Goal: Communication & Community: Answer question/provide support

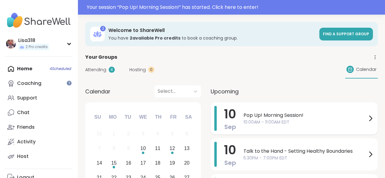
click at [282, 122] on span "10:00AM - 11:00AM EDT" at bounding box center [304, 122] width 123 height 6
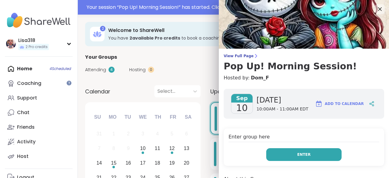
click at [301, 156] on span "Enter" at bounding box center [303, 154] width 13 height 5
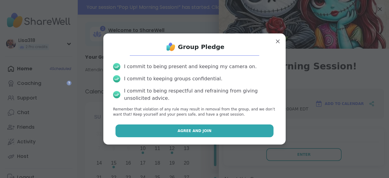
click at [250, 134] on button "Agree and Join" at bounding box center [195, 130] width 158 height 13
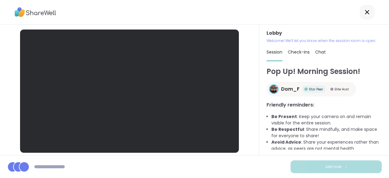
click at [364, 15] on icon at bounding box center [367, 12] width 7 height 7
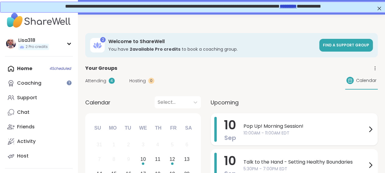
click at [255, 132] on span "10:00AM - 11:00AM EDT" at bounding box center [304, 133] width 123 height 6
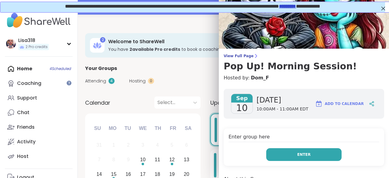
click at [288, 154] on button "Enter" at bounding box center [303, 154] width 75 height 13
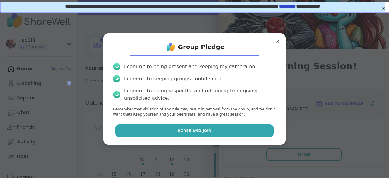
click at [245, 132] on button "Agree and Join" at bounding box center [195, 130] width 158 height 13
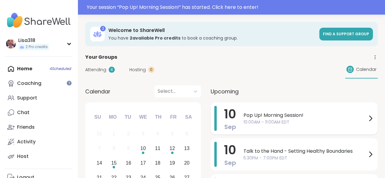
click at [281, 117] on span "Pop Up! Morning Session!" at bounding box center [304, 115] width 123 height 7
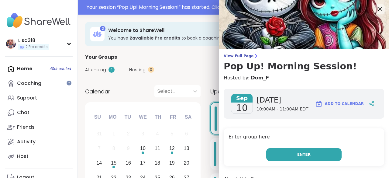
click at [283, 154] on button "Enter" at bounding box center [303, 154] width 75 height 13
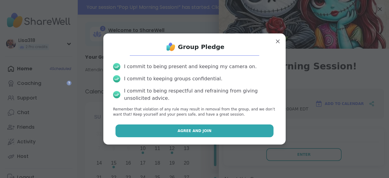
click at [247, 131] on button "Agree and Join" at bounding box center [195, 130] width 158 height 13
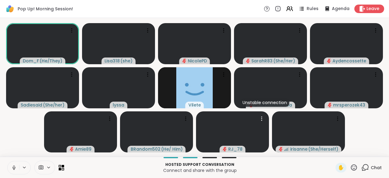
click at [12, 171] on button at bounding box center [14, 167] width 12 height 13
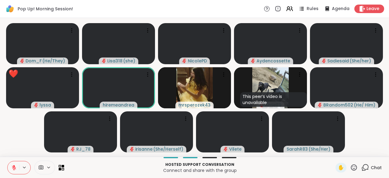
click at [351, 169] on icon at bounding box center [354, 167] width 6 height 6
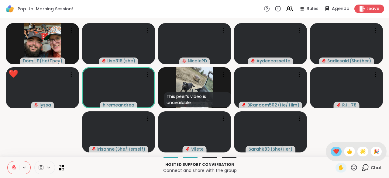
click at [333, 153] on span "❤️" at bounding box center [336, 151] width 6 height 7
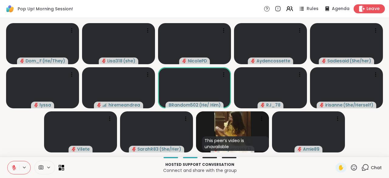
click at [371, 5] on div "Leave" at bounding box center [369, 8] width 31 height 9
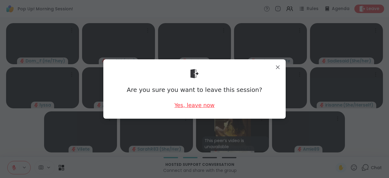
click at [187, 104] on div "Yes, leave now" at bounding box center [194, 105] width 40 height 8
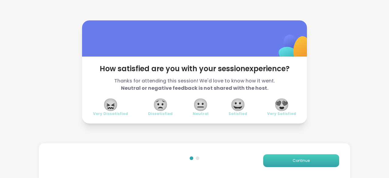
click at [303, 162] on span "Continue" at bounding box center [301, 160] width 17 height 5
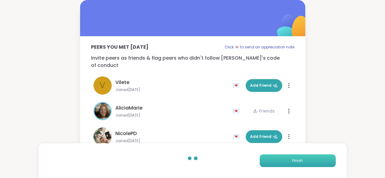
click at [303, 162] on button "Finish" at bounding box center [297, 160] width 76 height 13
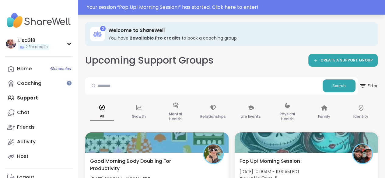
click at [328, 2] on div "Your session “ Pop Up! Morning Session! ” has started. Click here to enter!" at bounding box center [192, 7] width 385 height 15
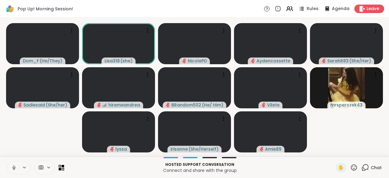
click at [11, 170] on button at bounding box center [14, 167] width 12 height 13
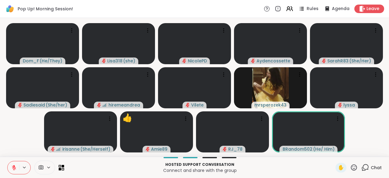
click at [14, 168] on icon at bounding box center [13, 167] width 5 height 5
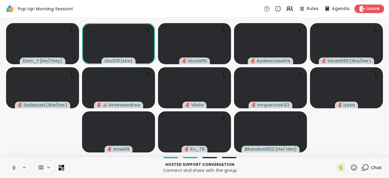
click at [13, 169] on icon at bounding box center [14, 169] width 2 height 0
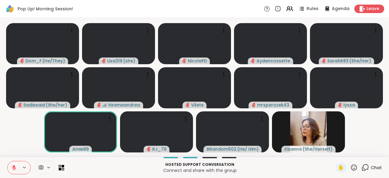
click at [366, 13] on div "Rules Agenda Leave" at bounding box center [324, 9] width 120 height 9
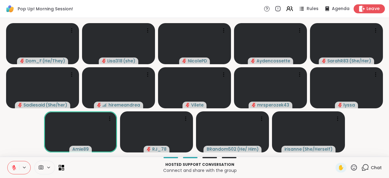
click at [367, 8] on span "Leave" at bounding box center [373, 9] width 13 height 6
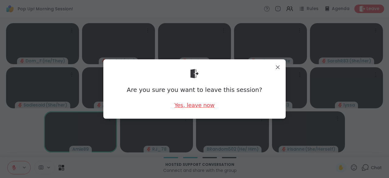
click at [200, 103] on div "Yes, leave now" at bounding box center [194, 105] width 40 height 8
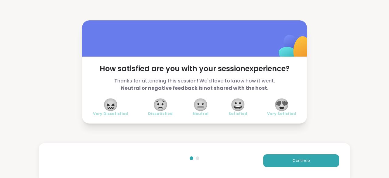
click at [284, 108] on span "😍" at bounding box center [281, 104] width 15 height 11
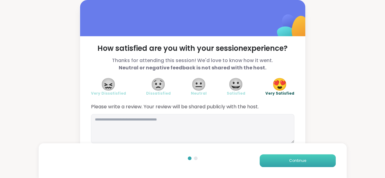
click at [304, 158] on span "Continue" at bounding box center [297, 160] width 17 height 5
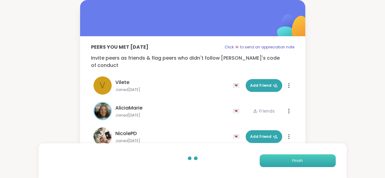
click at [299, 159] on span "Finish" at bounding box center [297, 160] width 11 height 5
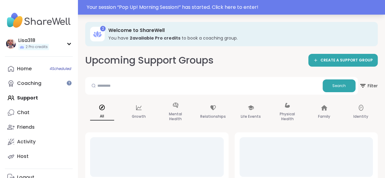
click at [287, 9] on div "Your session “ Pop Up! Morning Session! ” has started. Click here to enter!" at bounding box center [234, 7] width 294 height 7
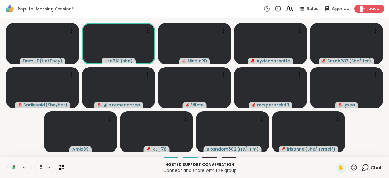
click at [11, 168] on icon at bounding box center [12, 167] width 5 height 5
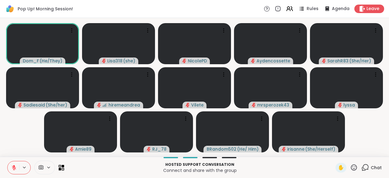
click at [16, 169] on icon at bounding box center [13, 167] width 5 height 5
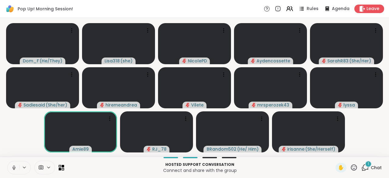
click at [17, 167] on button at bounding box center [14, 167] width 12 height 13
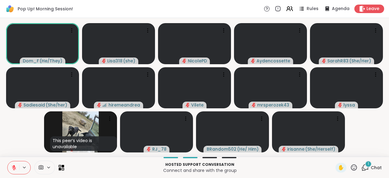
click at [363, 168] on icon at bounding box center [365, 168] width 8 height 8
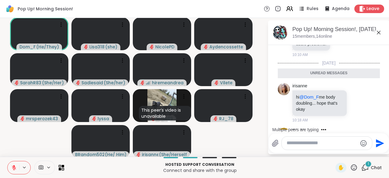
scroll to position [185, 0]
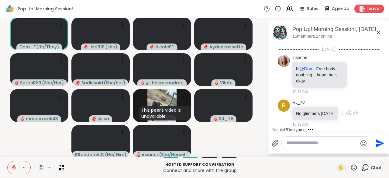
click at [347, 115] on icon at bounding box center [349, 113] width 5 height 5
click at [353, 116] on icon at bounding box center [355, 112] width 5 height 7
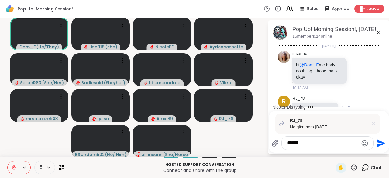
scroll to position [277, 0]
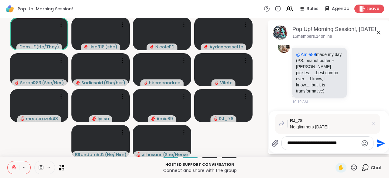
type textarea "**********"
click at [376, 147] on icon "Send" at bounding box center [380, 143] width 10 height 10
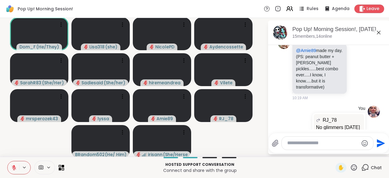
scroll to position [320, 0]
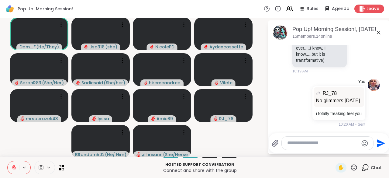
click at [292, 150] on div at bounding box center [328, 142] width 92 height 13
click at [292, 144] on textarea "Type your message" at bounding box center [322, 143] width 71 height 6
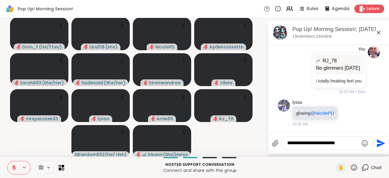
type textarea "**********"
click at [375, 147] on icon "Send" at bounding box center [380, 143] width 10 height 10
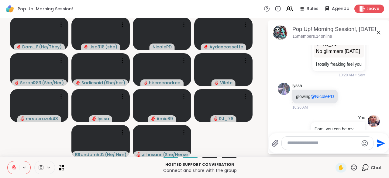
scroll to position [391, 0]
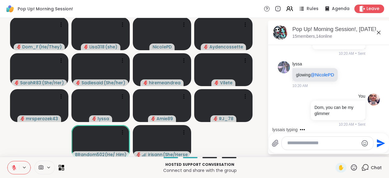
click at [290, 145] on textarea "Type your message" at bounding box center [322, 143] width 71 height 6
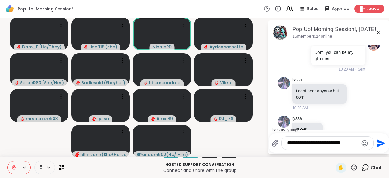
scroll to position [461, 0]
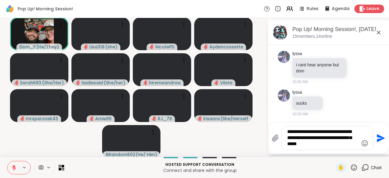
type textarea "**********"
click at [377, 137] on icon "Send" at bounding box center [381, 138] width 8 height 8
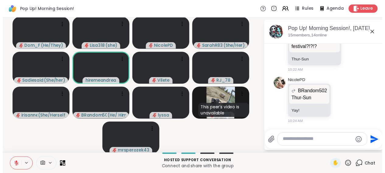
scroll to position [861, 0]
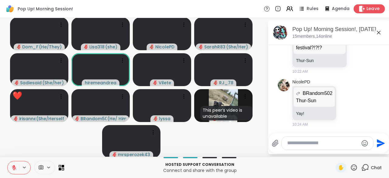
click at [369, 9] on span "Leave" at bounding box center [373, 9] width 13 height 6
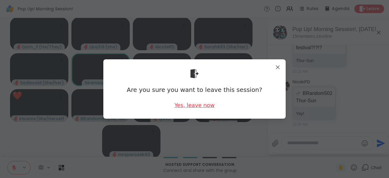
click at [207, 109] on div "Yes, leave now" at bounding box center [194, 105] width 40 height 8
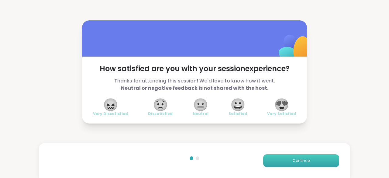
click at [304, 166] on button "Continue" at bounding box center [301, 160] width 76 height 13
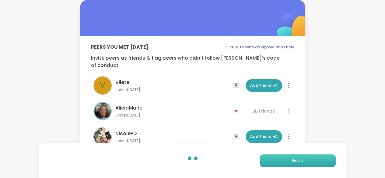
click at [314, 158] on button "Finish" at bounding box center [297, 160] width 76 height 13
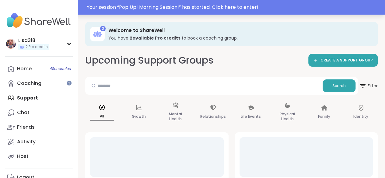
click at [260, 7] on div "Your session “ Pop Up! Morning Session! ” has started. Click here to enter!" at bounding box center [234, 7] width 294 height 7
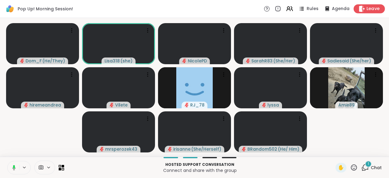
click at [367, 12] on div "Leave" at bounding box center [369, 8] width 31 height 9
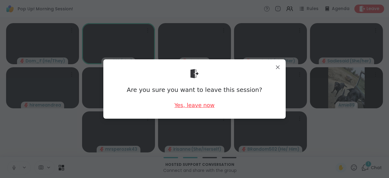
click at [206, 108] on div "Yes, leave now" at bounding box center [194, 105] width 40 height 8
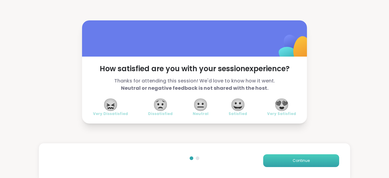
click at [300, 163] on button "Continue" at bounding box center [301, 160] width 76 height 13
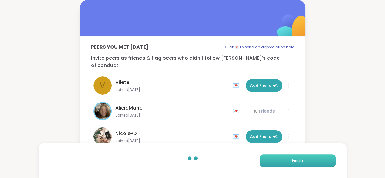
click at [305, 161] on button "Finish" at bounding box center [297, 160] width 76 height 13
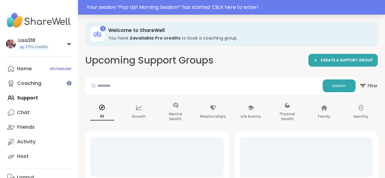
click at [292, 7] on div "Your session “ Pop Up! Morning Session! ” has started. Click here to enter!" at bounding box center [234, 7] width 294 height 7
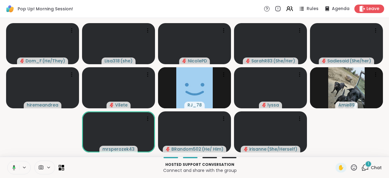
click at [13, 171] on button at bounding box center [13, 167] width 12 height 13
click at [362, 172] on div "1 Chat" at bounding box center [371, 168] width 20 height 10
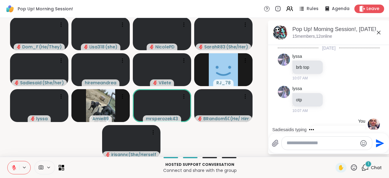
scroll to position [920, 0]
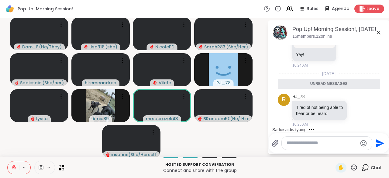
click at [334, 146] on textarea "Type your message" at bounding box center [322, 143] width 71 height 6
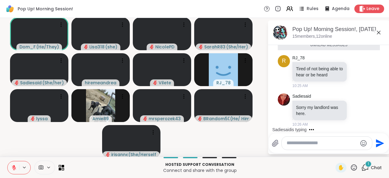
scroll to position [944, 0]
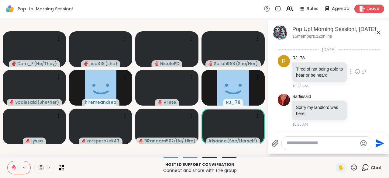
click at [355, 72] on div at bounding box center [357, 71] width 5 height 7
click at [365, 63] on button "Select Reaction: Sad" at bounding box center [371, 62] width 12 height 12
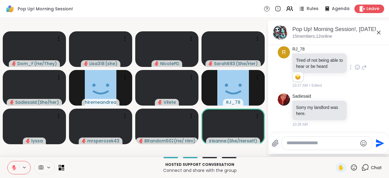
click at [355, 70] on icon at bounding box center [357, 67] width 5 height 6
click at [357, 81] on div "RJ_78 Tired of not being able to hear or be heard 1 1 10:27 AM • Edited" at bounding box center [329, 67] width 74 height 42
click at [361, 71] on icon at bounding box center [363, 67] width 5 height 7
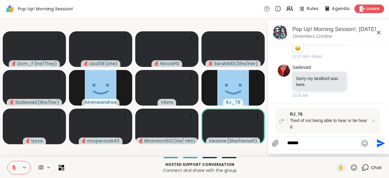
type textarea "******"
click at [381, 143] on icon "Send" at bounding box center [380, 143] width 10 height 10
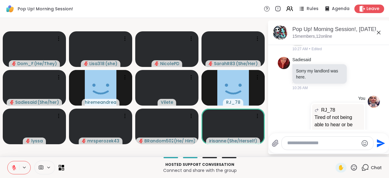
scroll to position [1020, 0]
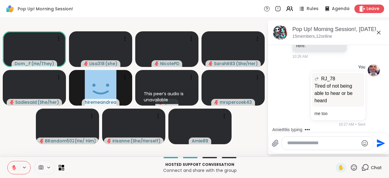
click at [12, 166] on icon at bounding box center [13, 167] width 5 height 5
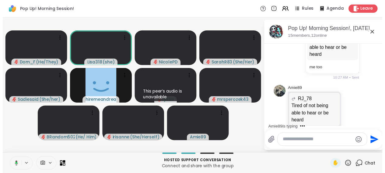
scroll to position [1093, 0]
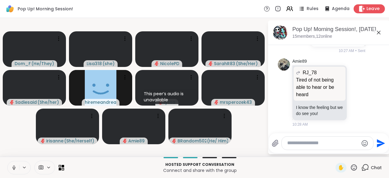
click at [367, 11] on span "Leave" at bounding box center [373, 9] width 13 height 6
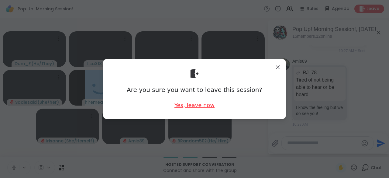
click at [202, 108] on div "Yes, leave now" at bounding box center [194, 105] width 40 height 8
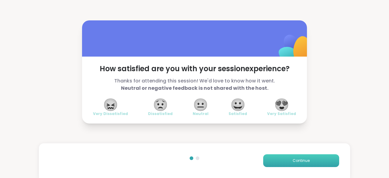
click at [298, 159] on span "Continue" at bounding box center [301, 160] width 17 height 5
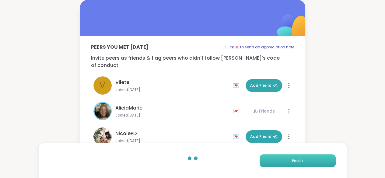
click at [294, 160] on span "Finish" at bounding box center [297, 160] width 11 height 5
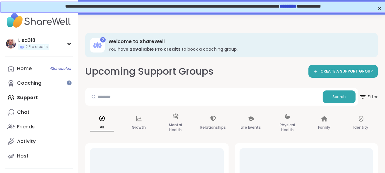
click at [383, 10] on div "**********" at bounding box center [192, 6] width 385 height 10
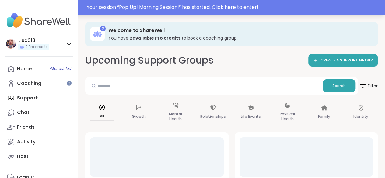
click at [322, 9] on div "Your session “ Pop Up! Morning Session! ” has started. Click here to enter!" at bounding box center [234, 7] width 294 height 7
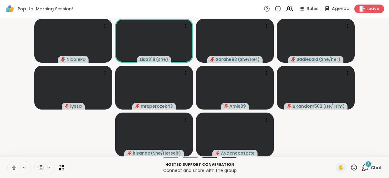
click at [364, 168] on icon at bounding box center [366, 166] width 6 height 5
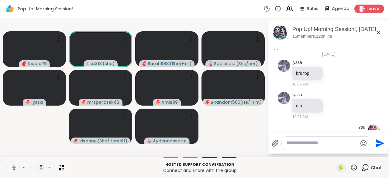
scroll to position [1210, 0]
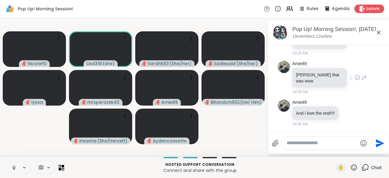
click at [355, 81] on div at bounding box center [357, 77] width 5 height 7
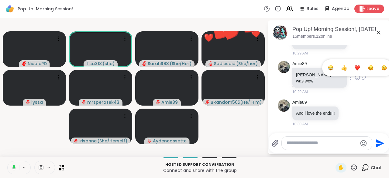
click at [351, 74] on button "Select Reaction: Heart" at bounding box center [357, 68] width 12 height 12
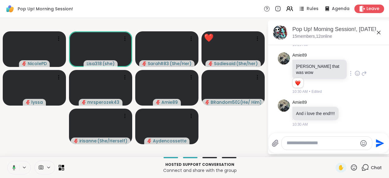
click at [302, 145] on textarea "Type your message" at bounding box center [322, 143] width 71 height 6
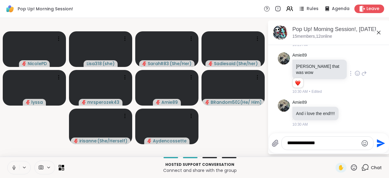
type textarea "**********"
click at [327, 4] on div "Pop Up! Morning Session! Rules Agenda Leave" at bounding box center [194, 9] width 389 height 18
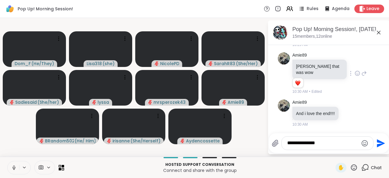
click at [332, 145] on textarea "**********" at bounding box center [322, 143] width 71 height 6
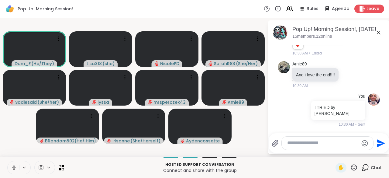
scroll to position [1237, 0]
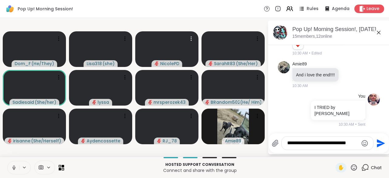
click at [341, 145] on textarea "**********" at bounding box center [322, 143] width 71 height 6
click at [336, 145] on textarea "**********" at bounding box center [322, 143] width 71 height 6
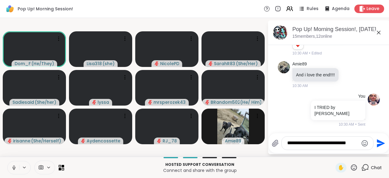
click at [346, 146] on textarea "**********" at bounding box center [322, 143] width 71 height 6
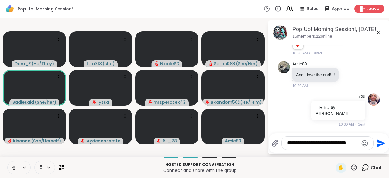
click at [332, 145] on textarea "**********" at bounding box center [322, 143] width 71 height 6
click at [341, 145] on textarea "**********" at bounding box center [322, 143] width 71 height 6
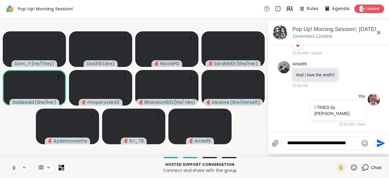
click at [355, 145] on textarea "**********" at bounding box center [322, 143] width 71 height 6
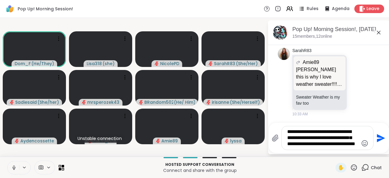
scroll to position [1388, 0]
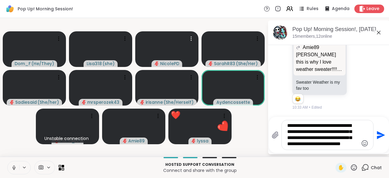
click at [182, 33] on video at bounding box center [166, 49] width 63 height 36
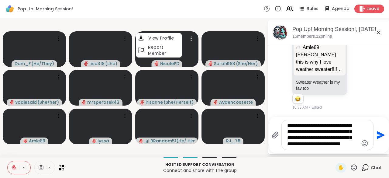
click at [343, 146] on textarea "**********" at bounding box center [322, 135] width 71 height 25
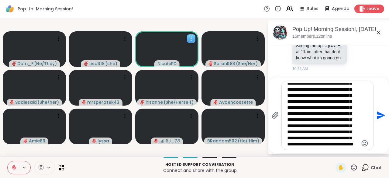
scroll to position [15, 0]
type textarea "**********"
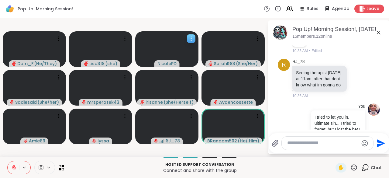
scroll to position [1628, 0]
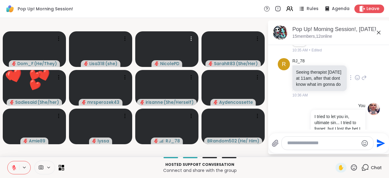
click at [348, 81] on div at bounding box center [350, 77] width 5 height 7
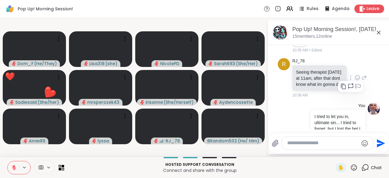
click at [357, 79] on icon at bounding box center [358, 78] width 2 height 1
click at [355, 71] on div "Select Reaction: Heart" at bounding box center [357, 67] width 5 height 5
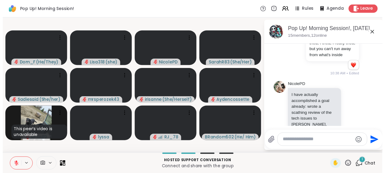
scroll to position [1876, 0]
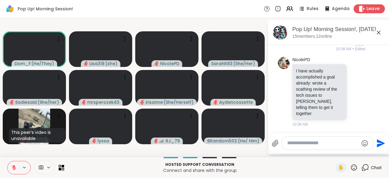
click at [375, 10] on div "Leave" at bounding box center [369, 8] width 31 height 9
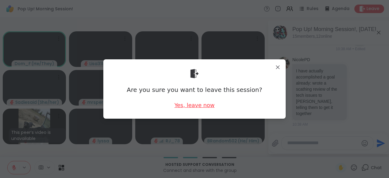
click at [202, 106] on div "Yes, leave now" at bounding box center [194, 105] width 40 height 8
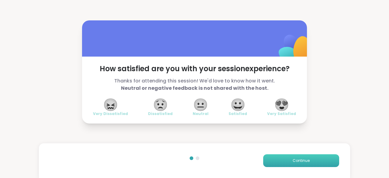
click at [300, 162] on span "Continue" at bounding box center [301, 160] width 17 height 5
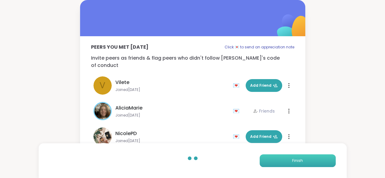
click at [303, 159] on button "Finish" at bounding box center [297, 160] width 76 height 13
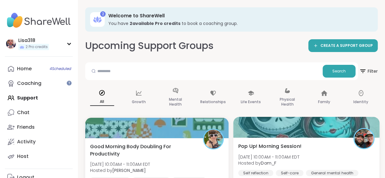
click at [321, 146] on div "Pop Up! Morning Session! [DATE] 10:00AM - 11:00AM EDT Hosted by Dom_F Self refl…" at bounding box center [306, 158] width 136 height 33
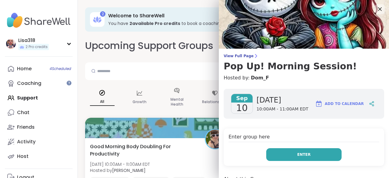
click at [306, 150] on button "Enter" at bounding box center [303, 154] width 75 height 13
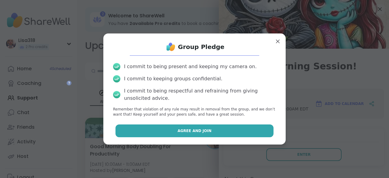
click at [240, 131] on button "Agree and Join" at bounding box center [195, 130] width 158 height 13
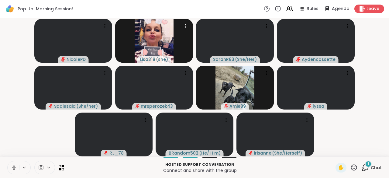
click at [12, 166] on icon at bounding box center [13, 167] width 5 height 5
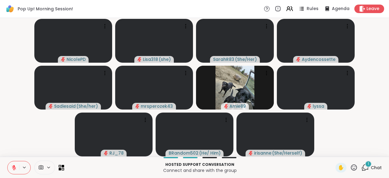
click at [365, 167] on div "1" at bounding box center [368, 164] width 7 height 7
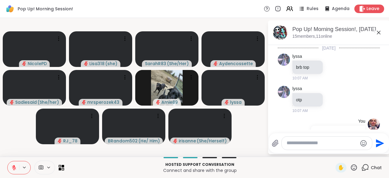
scroll to position [1928, 0]
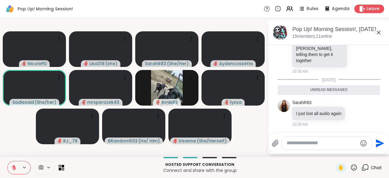
click at [315, 145] on textarea "Type your message" at bounding box center [322, 143] width 71 height 6
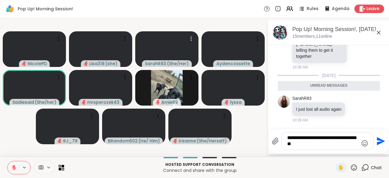
click at [178, 33] on video at bounding box center [166, 49] width 63 height 36
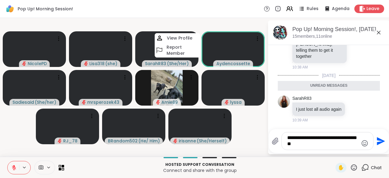
click at [309, 147] on textarea "**********" at bounding box center [322, 141] width 71 height 12
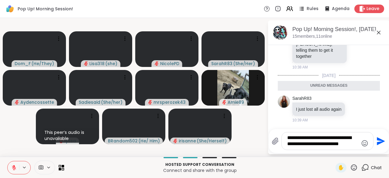
type textarea "**********"
click at [379, 145] on icon "Send" at bounding box center [380, 141] width 10 height 10
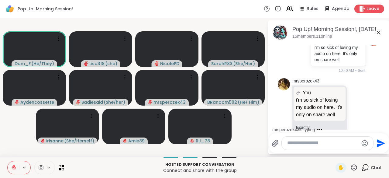
scroll to position [2026, 0]
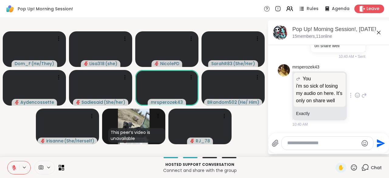
click at [354, 88] on div "mrsperozek43 You i'm so sick of losing my audio on here. It's only on share wel…" at bounding box center [329, 95] width 74 height 63
click at [355, 98] on icon at bounding box center [357, 95] width 5 height 6
click at [341, 88] on div "Select Reaction: Thumbs up" at bounding box center [343, 85] width 5 height 5
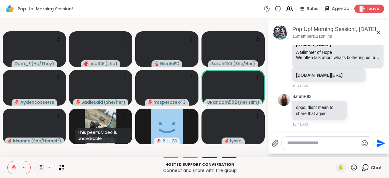
scroll to position [2222, 0]
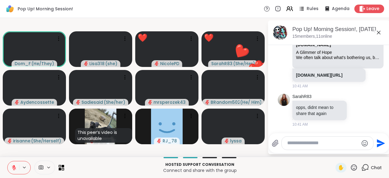
click at [8, 165] on button at bounding box center [14, 167] width 12 height 13
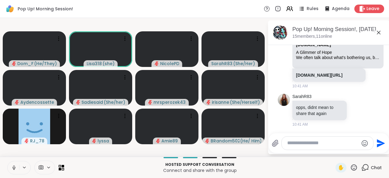
click at [14, 167] on icon at bounding box center [13, 167] width 5 height 5
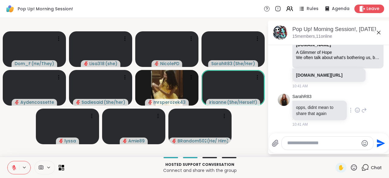
click at [351, 110] on icon at bounding box center [351, 110] width 1 height 4
click at [361, 113] on icon at bounding box center [363, 109] width 5 height 7
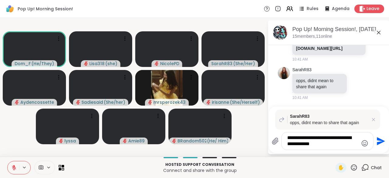
type textarea "**********"
click at [380, 143] on icon "Send" at bounding box center [380, 141] width 10 height 10
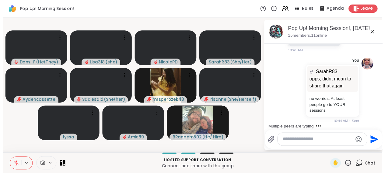
scroll to position [2362, 0]
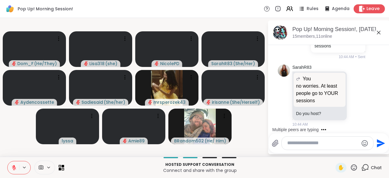
click at [371, 12] on div "Leave" at bounding box center [369, 8] width 31 height 9
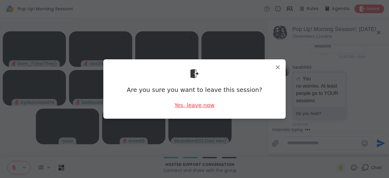
click at [201, 107] on div "Yes, leave now" at bounding box center [194, 105] width 40 height 8
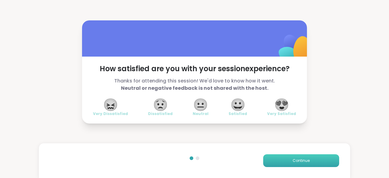
click at [300, 164] on button "Continue" at bounding box center [301, 160] width 76 height 13
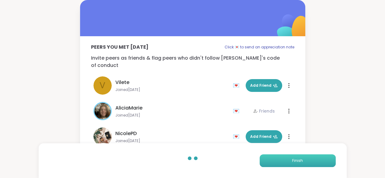
click at [308, 160] on button "Finish" at bounding box center [297, 160] width 76 height 13
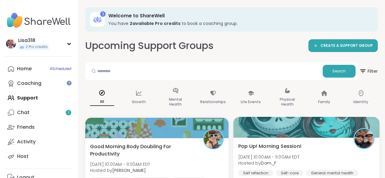
click at [320, 154] on div "Pop Up! Morning Session! [DATE] 10:00AM - 11:00AM EDT Hosted by Dom_F Self refl…" at bounding box center [306, 158] width 136 height 33
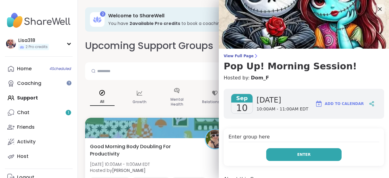
click at [311, 154] on button "Enter" at bounding box center [303, 154] width 75 height 13
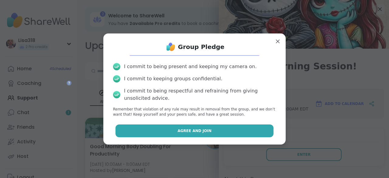
click at [244, 131] on button "Agree and Join" at bounding box center [195, 130] width 158 height 13
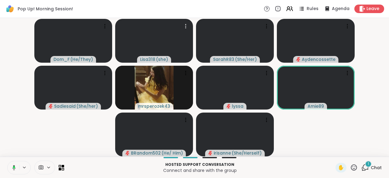
click at [14, 169] on icon at bounding box center [13, 167] width 3 height 5
click at [12, 170] on icon at bounding box center [13, 167] width 5 height 5
click at [364, 169] on icon at bounding box center [365, 168] width 8 height 8
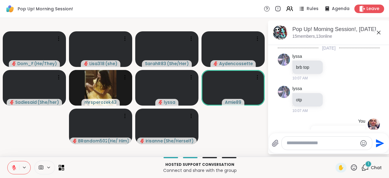
scroll to position [2421, 0]
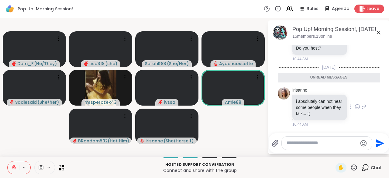
click at [350, 109] on icon at bounding box center [350, 106] width 1 height 5
click at [357, 108] on icon at bounding box center [358, 107] width 2 height 1
click at [365, 103] on button "Select Reaction: Sad" at bounding box center [371, 97] width 12 height 12
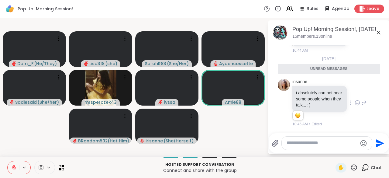
scroll to position [2429, 0]
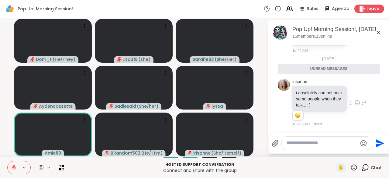
click at [348, 102] on div at bounding box center [350, 102] width 5 height 7
click at [361, 103] on icon at bounding box center [363, 102] width 5 height 7
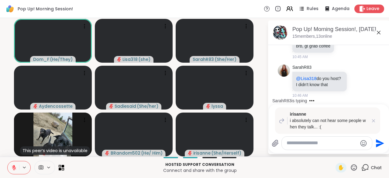
scroll to position [2521, 0]
click at [372, 122] on icon at bounding box center [373, 120] width 3 height 3
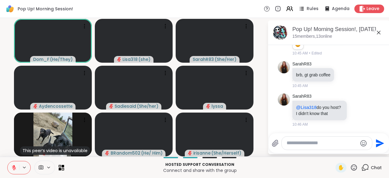
scroll to position [2492, 0]
click at [355, 109] on icon at bounding box center [357, 110] width 5 height 5
click at [361, 109] on icon at bounding box center [363, 109] width 5 height 7
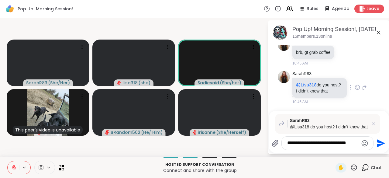
scroll to position [2518, 0]
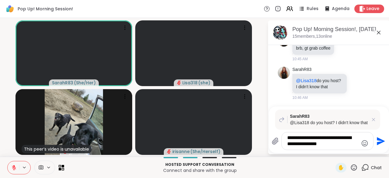
click at [12, 168] on icon at bounding box center [13, 167] width 5 height 5
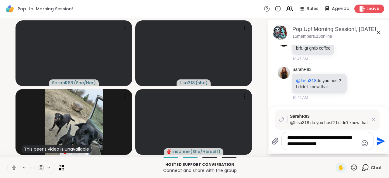
click at [342, 147] on textarea "**********" at bounding box center [322, 141] width 71 height 12
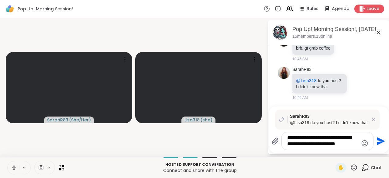
type textarea "**********"
click at [384, 144] on html "Pop Up! Morning Session! Rules Agenda Leave SarahR83 ( She/Her ) Lisa318 ( she …" at bounding box center [194, 89] width 389 height 178
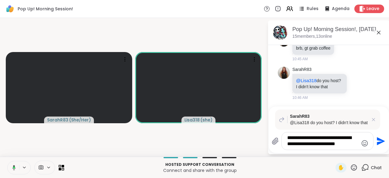
click at [379, 144] on icon "Send" at bounding box center [380, 141] width 10 height 10
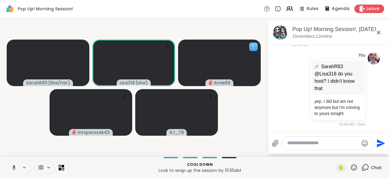
scroll to position [2622, 0]
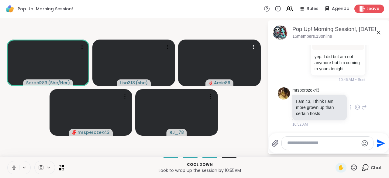
click at [355, 109] on icon at bounding box center [357, 107] width 5 height 5
click at [361, 110] on icon at bounding box center [363, 106] width 5 height 7
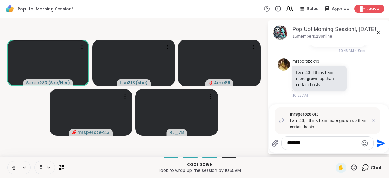
type textarea "*******"
click at [382, 143] on icon "Send" at bounding box center [381, 143] width 8 height 8
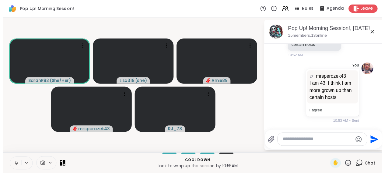
scroll to position [2689, 0]
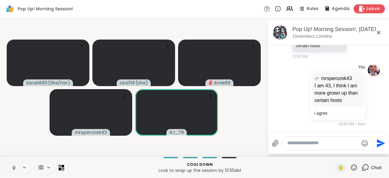
click at [367, 8] on span "Leave" at bounding box center [373, 9] width 13 height 6
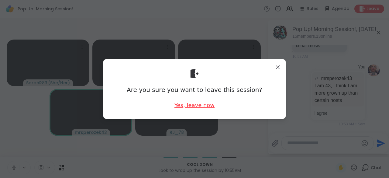
click at [201, 108] on div "Yes, leave now" at bounding box center [194, 105] width 40 height 8
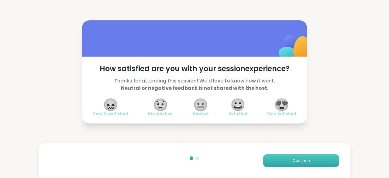
click at [312, 156] on button "Continue" at bounding box center [301, 160] width 76 height 13
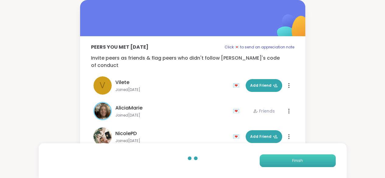
click at [312, 156] on button "Finish" at bounding box center [297, 160] width 76 height 13
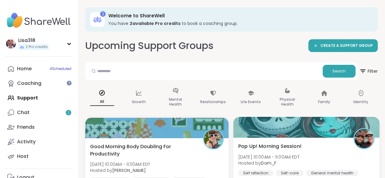
click at [316, 145] on div "Pop Up! Morning Session! [DATE] 10:00AM - 11:00AM EDT Hosted by Dom_F Self refl…" at bounding box center [306, 158] width 136 height 33
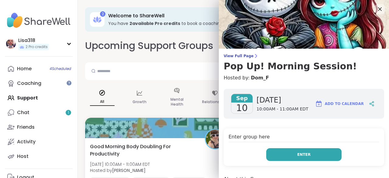
click at [316, 151] on button "Enter" at bounding box center [303, 154] width 75 height 13
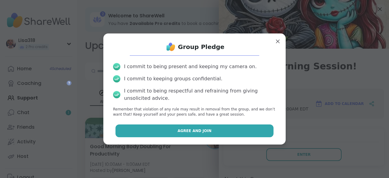
click at [258, 128] on button "Agree and Join" at bounding box center [195, 130] width 158 height 13
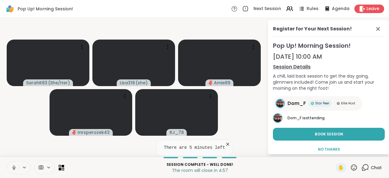
click at [227, 145] on icon at bounding box center [228, 144] width 6 height 6
click at [376, 30] on icon at bounding box center [378, 28] width 7 height 7
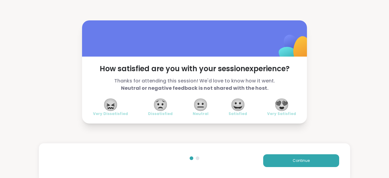
click at [280, 105] on span "😍" at bounding box center [281, 104] width 15 height 11
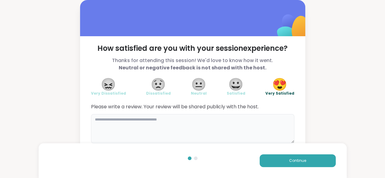
click at [119, 121] on textarea at bounding box center [192, 128] width 203 height 29
type textarea "*"
click at [263, 121] on textarea "**********" at bounding box center [192, 128] width 203 height 29
click at [261, 121] on textarea "**********" at bounding box center [192, 128] width 203 height 29
click at [260, 121] on textarea "**********" at bounding box center [192, 128] width 203 height 29
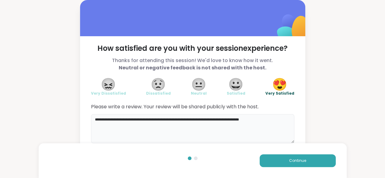
click at [260, 121] on textarea "**********" at bounding box center [192, 128] width 203 height 29
click at [261, 119] on textarea "**********" at bounding box center [192, 128] width 203 height 29
click at [283, 128] on textarea "**********" at bounding box center [192, 128] width 203 height 29
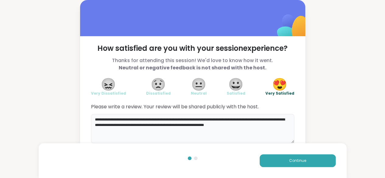
type textarea "**********"
click at [302, 165] on button "Continue" at bounding box center [297, 160] width 76 height 13
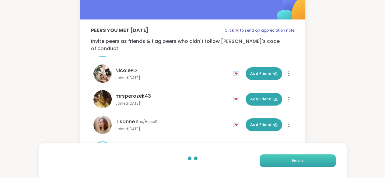
scroll to position [47, 0]
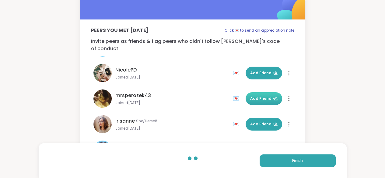
click at [262, 96] on span "Add Friend" at bounding box center [263, 98] width 27 height 5
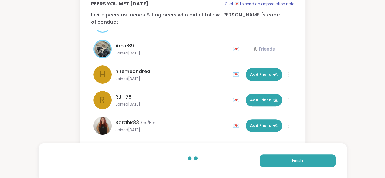
scroll to position [225, 0]
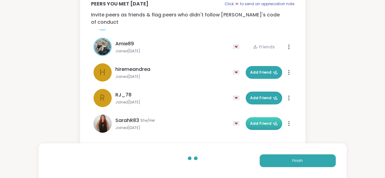
click at [254, 121] on span "Add Friend" at bounding box center [263, 123] width 27 height 5
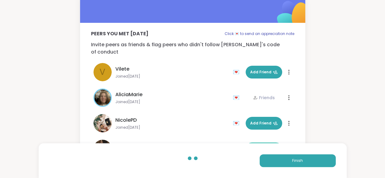
scroll to position [13, 0]
click at [289, 162] on button "Finish" at bounding box center [297, 160] width 76 height 13
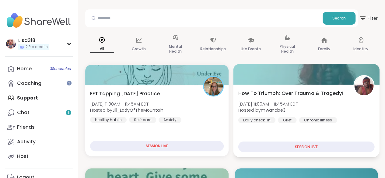
scroll to position [52, 0]
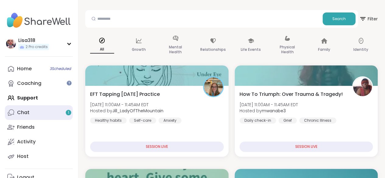
click at [38, 112] on link "Chat 1" at bounding box center [39, 112] width 68 height 15
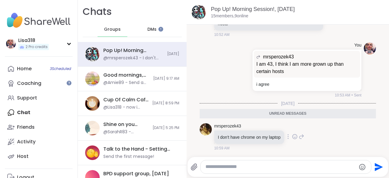
click at [302, 135] on icon at bounding box center [301, 136] width 5 height 7
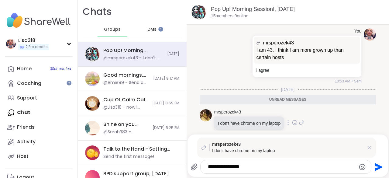
type textarea "**********"
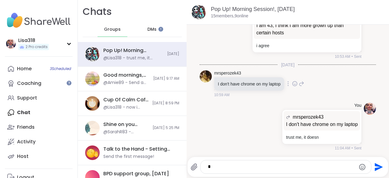
click at [302, 135] on p "trust me, it doesn" at bounding box center [322, 137] width 72 height 6
click at [264, 128] on icon at bounding box center [266, 126] width 4 height 4
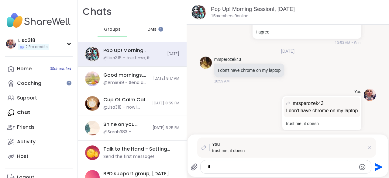
click at [226, 168] on textarea "*" at bounding box center [281, 167] width 146 height 6
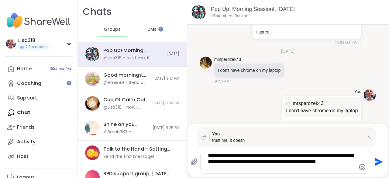
type textarea "**********"
click at [373, 166] on icon "Send" at bounding box center [378, 162] width 10 height 10
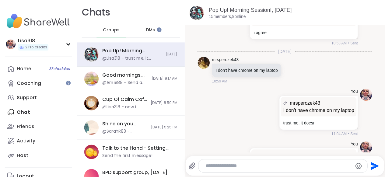
scroll to position [2329, 0]
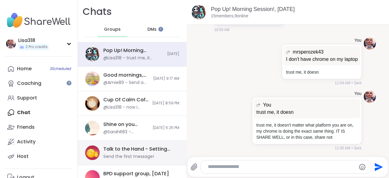
click at [140, 152] on div "Talk to the Hand - Setting Healthy Boundaries , Sep 10" at bounding box center [139, 149] width 72 height 7
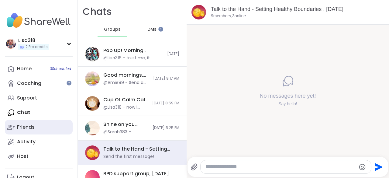
click at [30, 129] on div "Friends" at bounding box center [26, 127] width 18 height 7
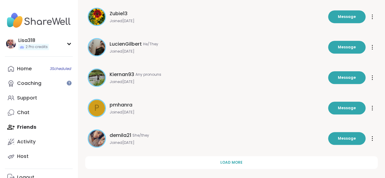
scroll to position [212, 0]
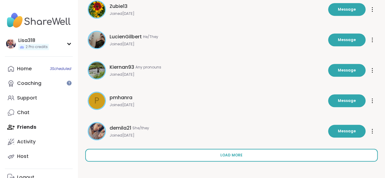
click at [162, 158] on button "Load more" at bounding box center [231, 155] width 292 height 13
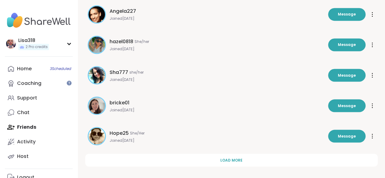
scroll to position [516, 0]
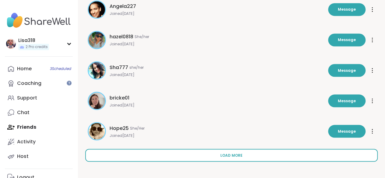
click at [220, 154] on span "Load more" at bounding box center [231, 154] width 22 height 5
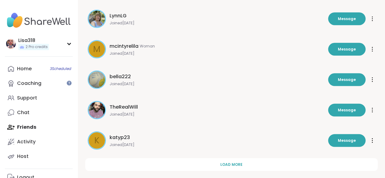
scroll to position [820, 0]
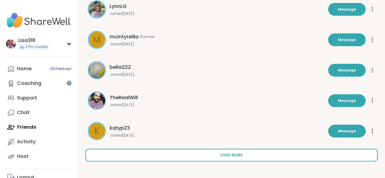
click at [220, 155] on span "Load more" at bounding box center [231, 154] width 22 height 5
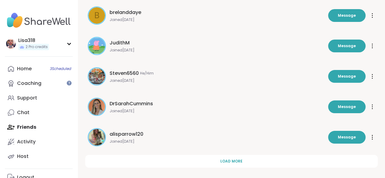
scroll to position [1124, 0]
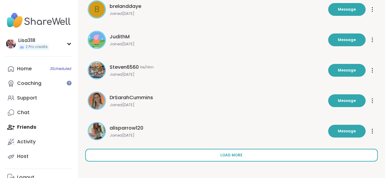
click at [220, 155] on span "Load more" at bounding box center [231, 154] width 22 height 5
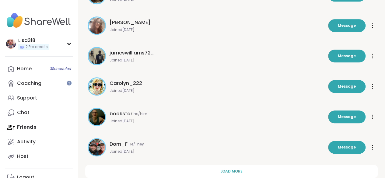
scroll to position [1428, 0]
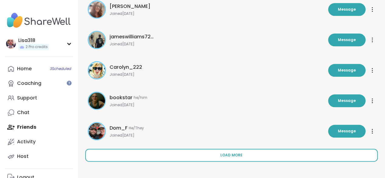
click at [220, 154] on span "Load more" at bounding box center [231, 154] width 22 height 5
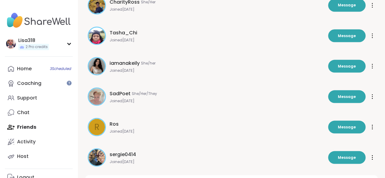
scroll to position [1732, 0]
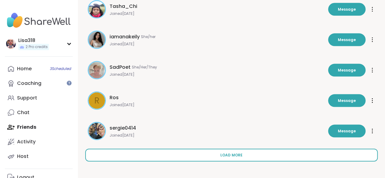
click at [172, 154] on button "Load more" at bounding box center [231, 155] width 292 height 13
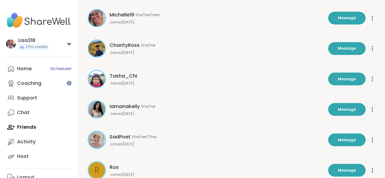
scroll to position [1663, 0]
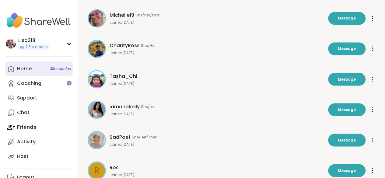
click at [58, 71] on span "3 Scheduled" at bounding box center [60, 68] width 21 height 5
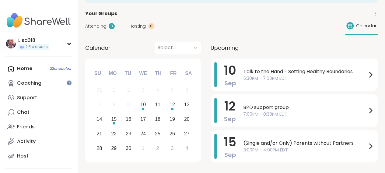
scroll to position [43, 0]
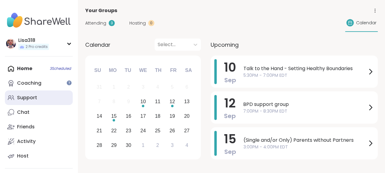
click at [33, 99] on div "Support" at bounding box center [27, 98] width 20 height 7
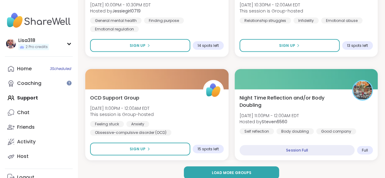
scroll to position [1813, 0]
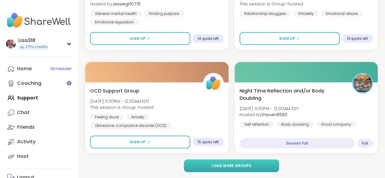
click at [247, 168] on button "Load more groups" at bounding box center [231, 165] width 95 height 13
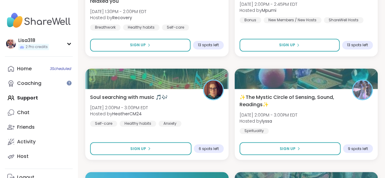
scroll to position [2746, 0]
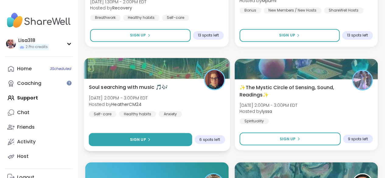
click at [179, 138] on button "Sign Up" at bounding box center [140, 139] width 103 height 13
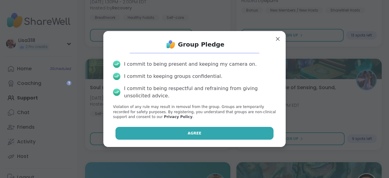
click at [208, 133] on button "Agree" at bounding box center [195, 133] width 158 height 13
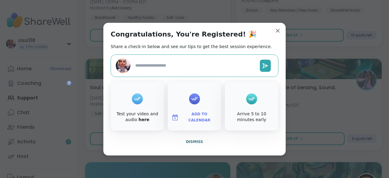
type textarea "*"
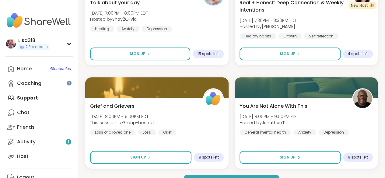
scroll to position [3673, 0]
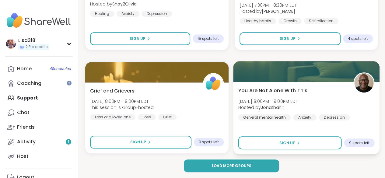
click at [294, 79] on div at bounding box center [306, 71] width 146 height 21
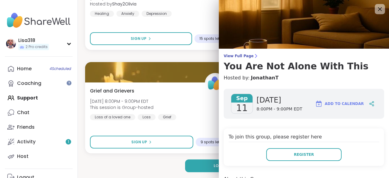
click at [376, 9] on icon at bounding box center [380, 9] width 8 height 8
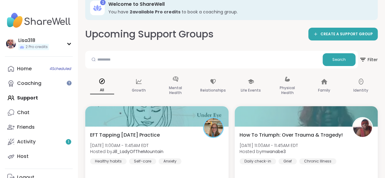
scroll to position [16, 0]
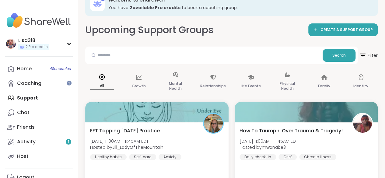
click at [32, 100] on div "Home 4 Scheduled Coaching Support Chat Friends Activity 1 Host" at bounding box center [39, 112] width 68 height 102
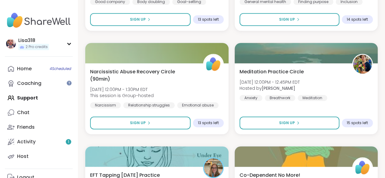
scroll to position [2450, 0]
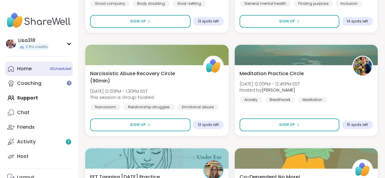
click at [61, 72] on link "Home 4 Scheduled" at bounding box center [39, 68] width 68 height 15
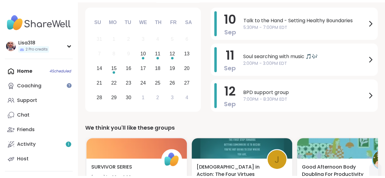
scroll to position [94, 0]
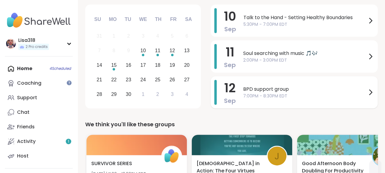
click at [309, 86] on span "BPD support group" at bounding box center [304, 89] width 123 height 7
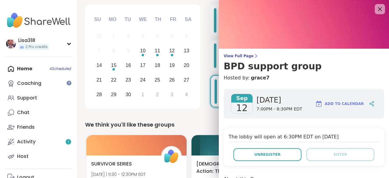
click at [376, 12] on icon at bounding box center [380, 9] width 8 height 8
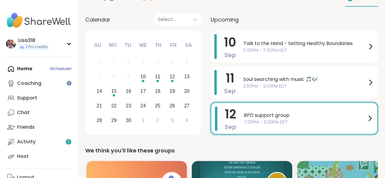
scroll to position [64, 0]
